Goal: Task Accomplishment & Management: Manage account settings

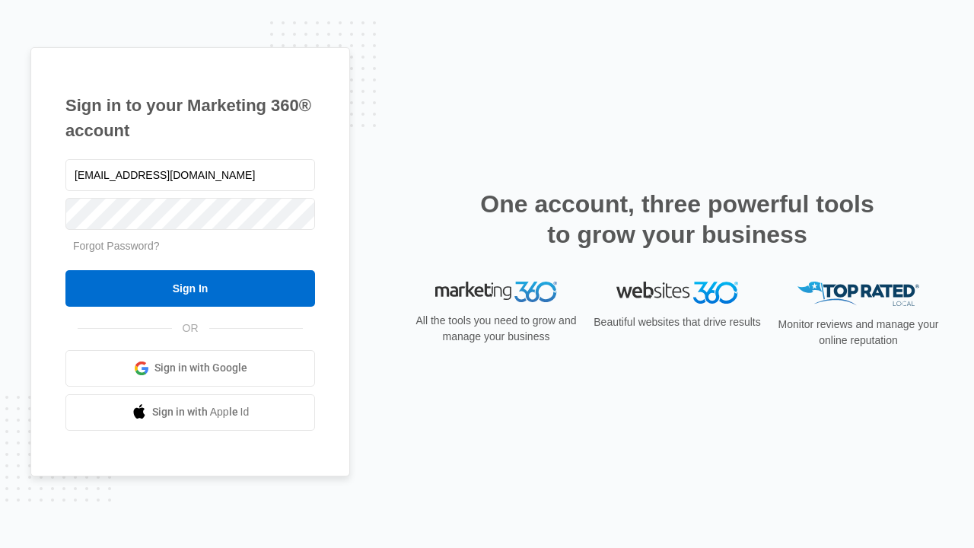
type input "dankie614@gmail.com"
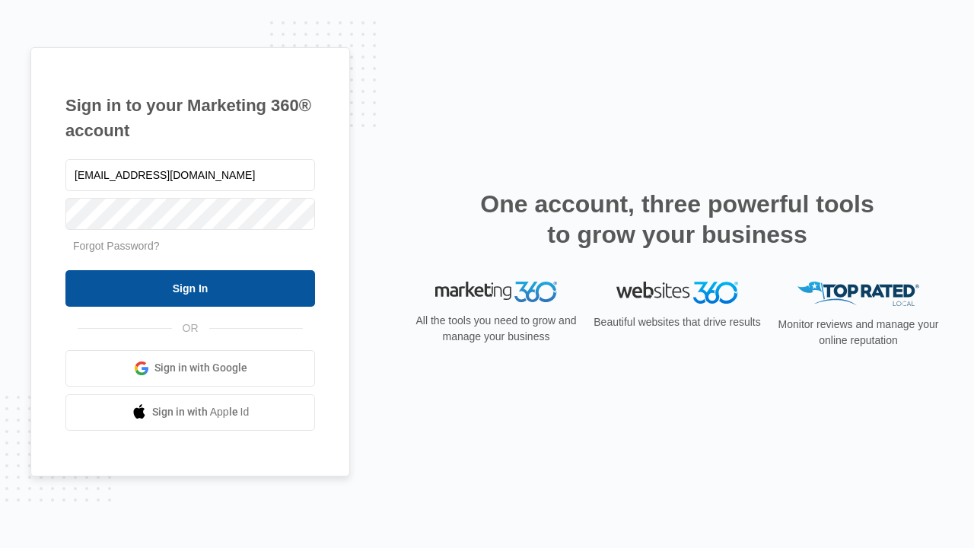
click at [190, 288] on input "Sign In" at bounding box center [189, 288] width 249 height 37
